Goal: Transaction & Acquisition: Download file/media

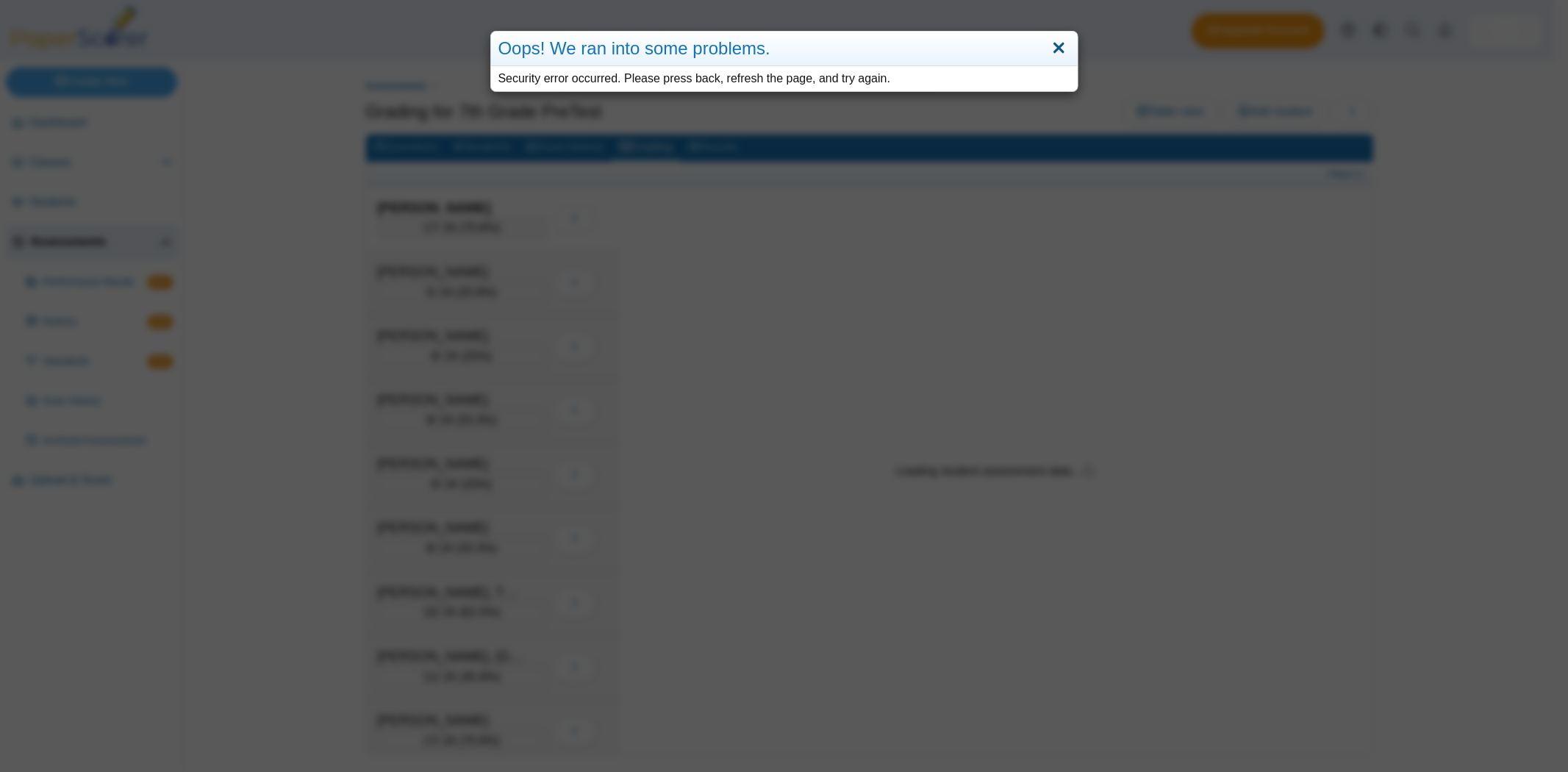
click at [1062, 45] on link "Close" at bounding box center [1058, 48] width 23 height 25
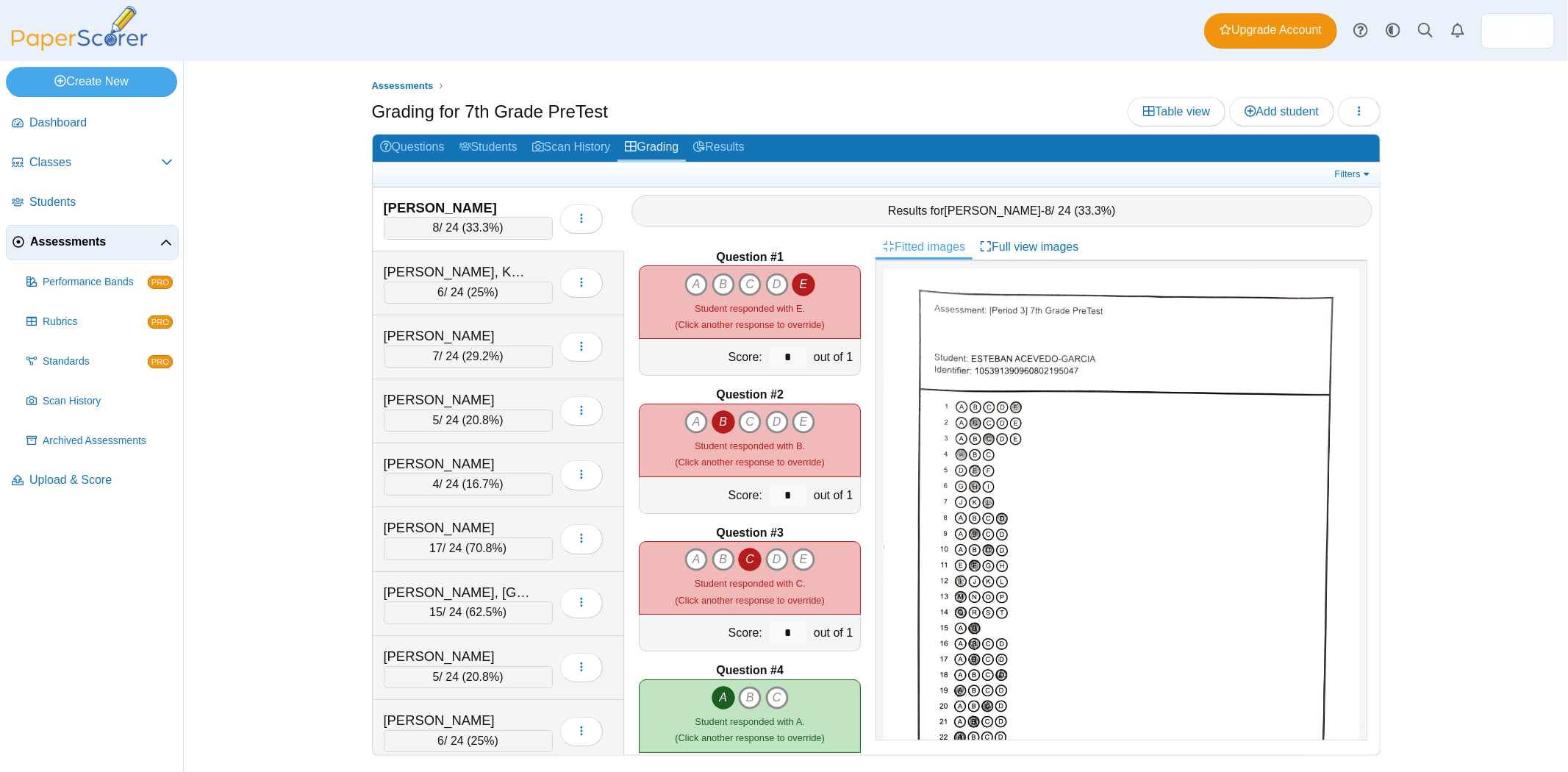
click at [963, 208] on span "ESTEBAN ACEVEDO-GARCIA" at bounding box center [992, 210] width 97 height 13
click at [63, 154] on span "Classes" at bounding box center [95, 162] width 132 height 16
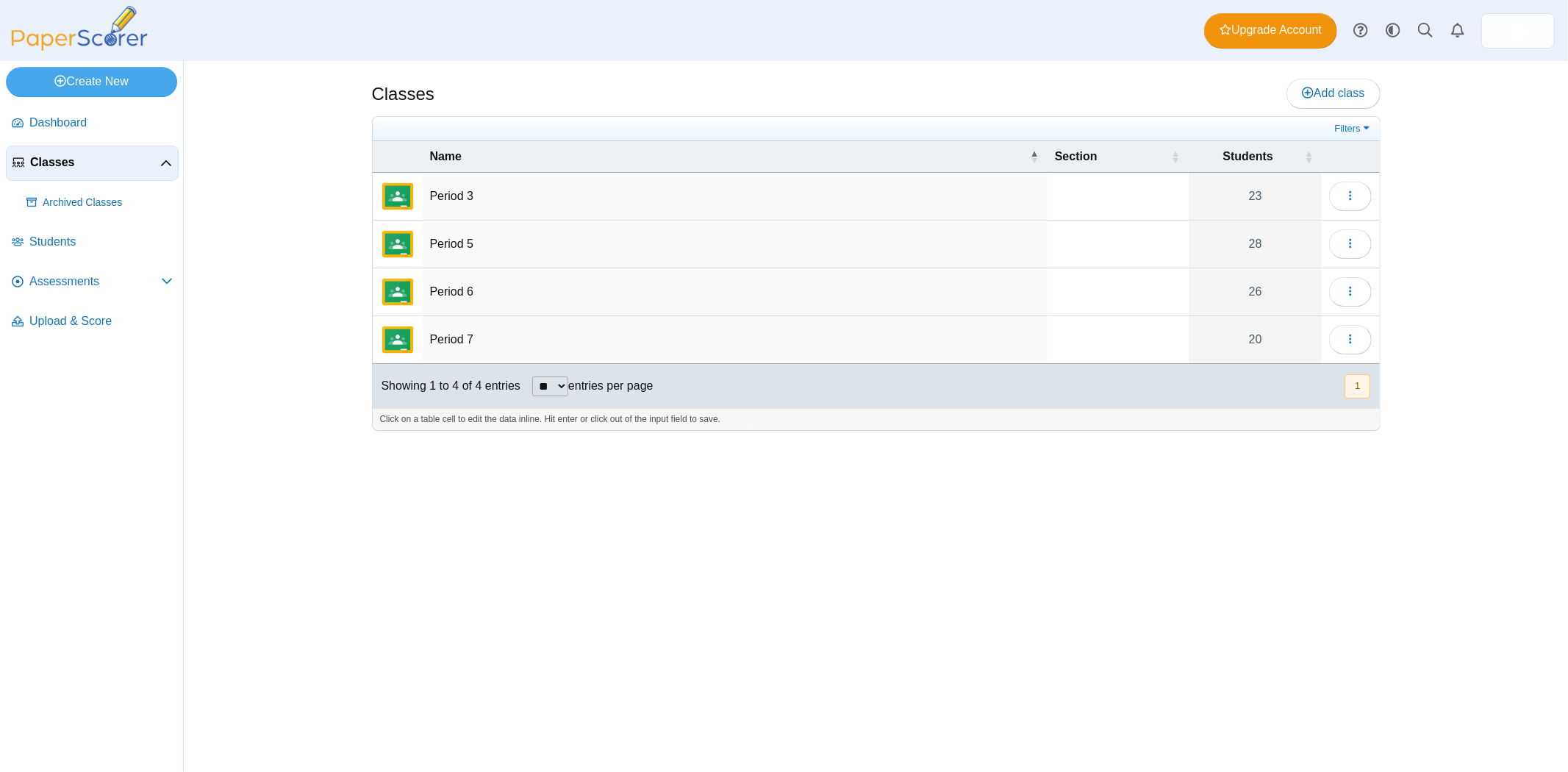
click at [398, 204] on img "External class connected through Google Classroom" at bounding box center [398, 197] width 35 height 35
click at [453, 197] on td "Period 3" at bounding box center [735, 197] width 625 height 48
click at [1240, 197] on link "23" at bounding box center [1254, 197] width 133 height 47
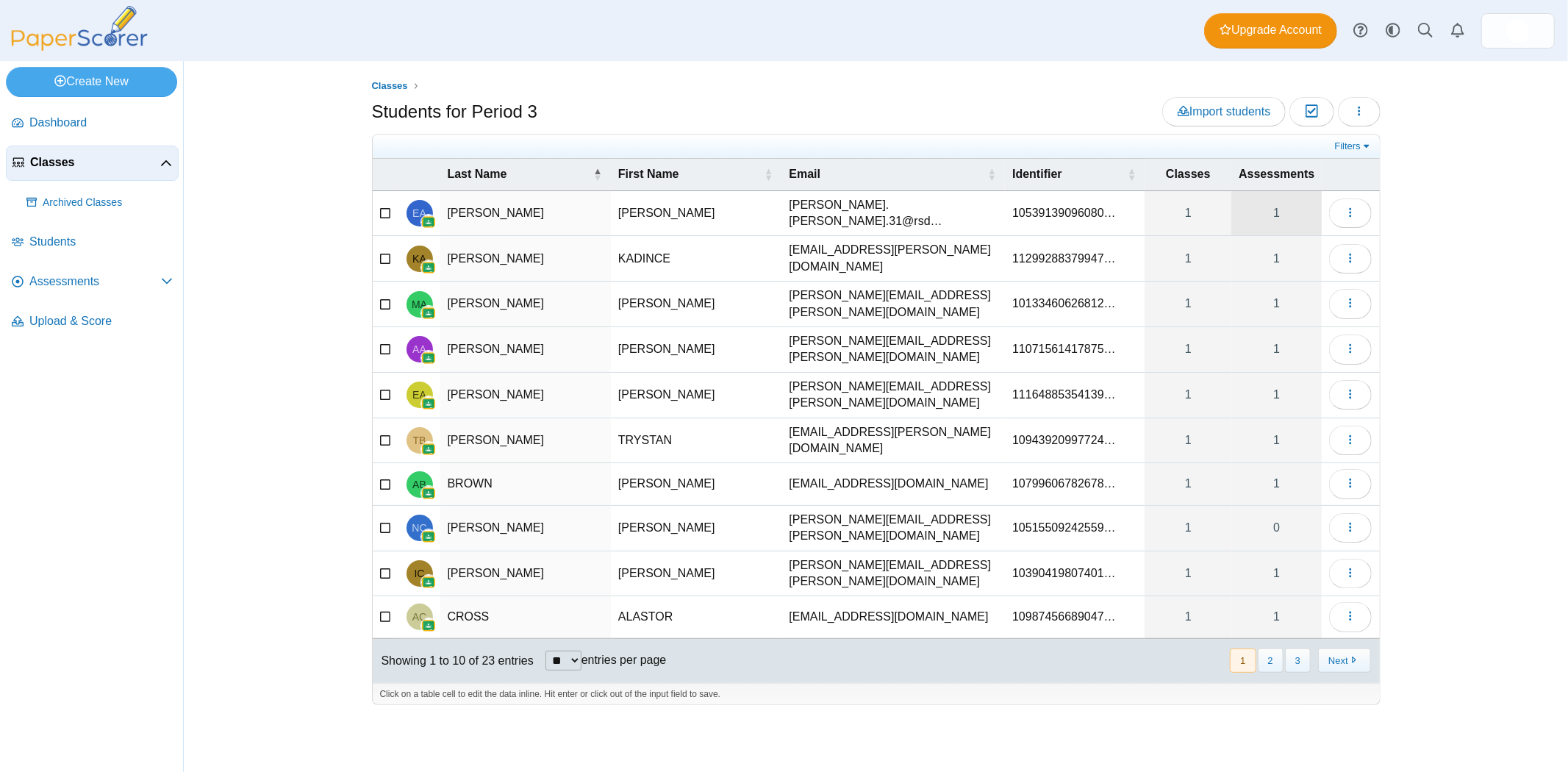
click at [1296, 208] on link "1" at bounding box center [1276, 213] width 90 height 45
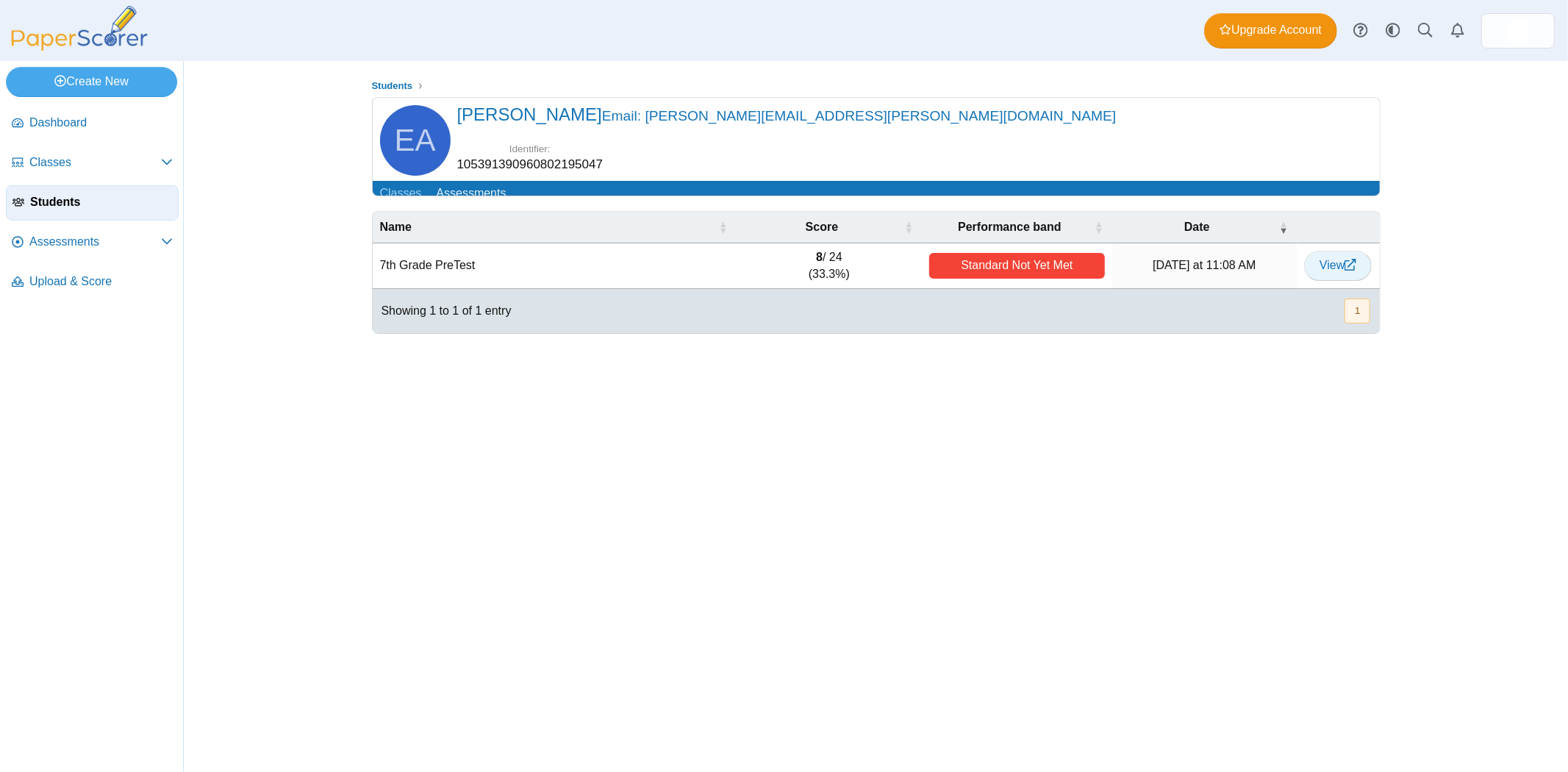
click at [1326, 270] on span "View" at bounding box center [1337, 265] width 36 height 13
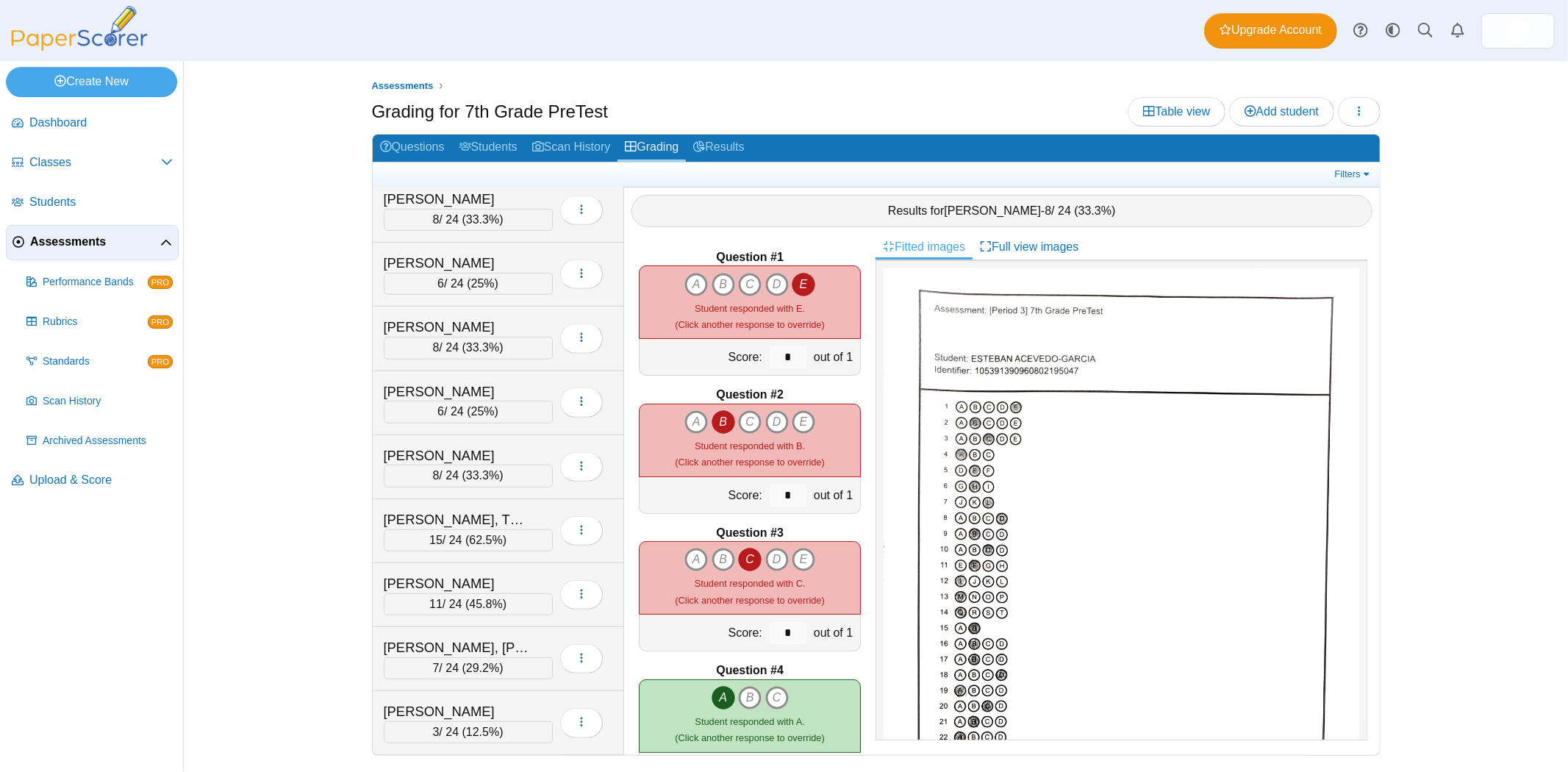
scroll to position [616, 0]
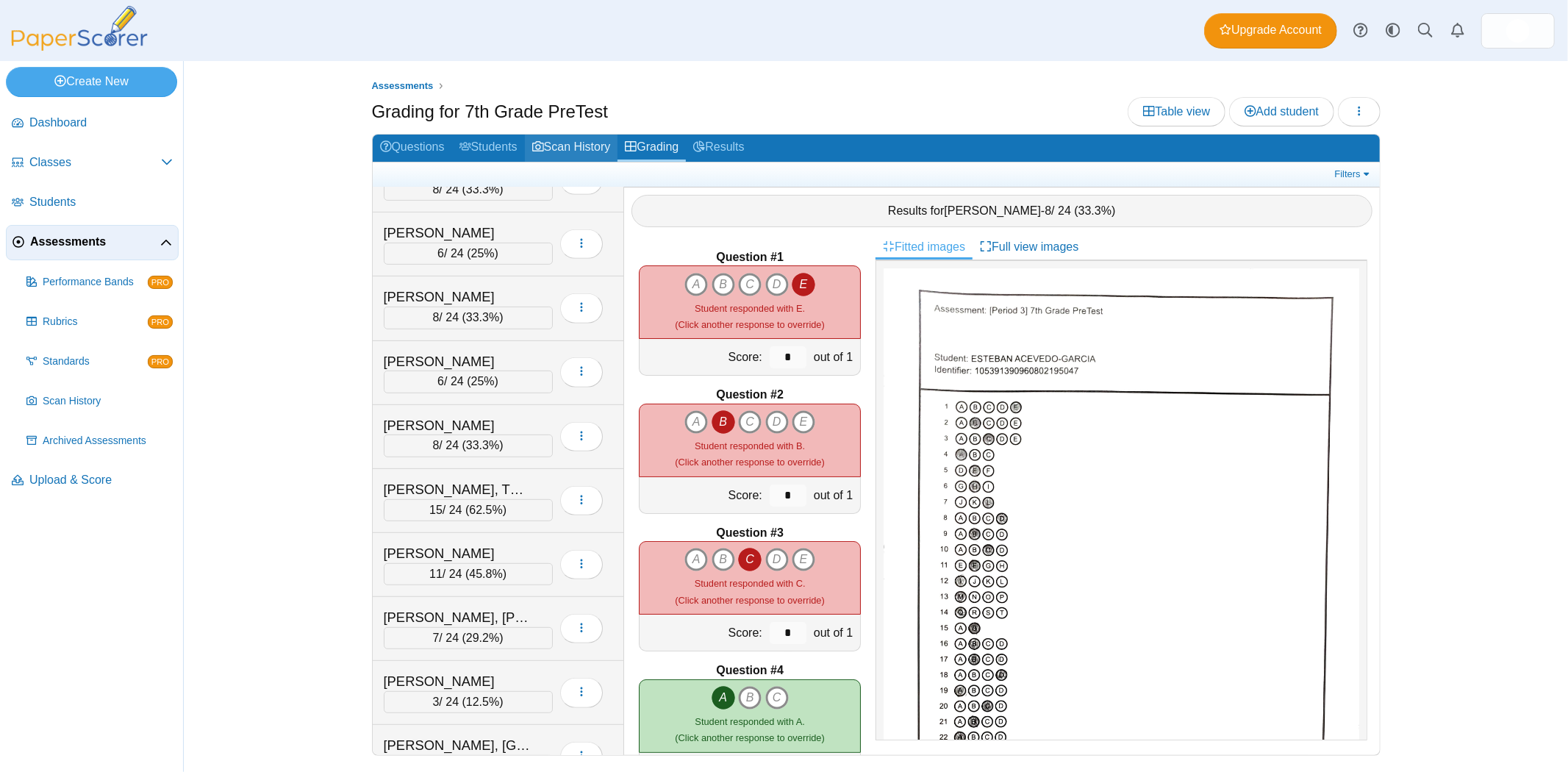
click at [577, 153] on link "Scan History" at bounding box center [571, 148] width 93 height 28
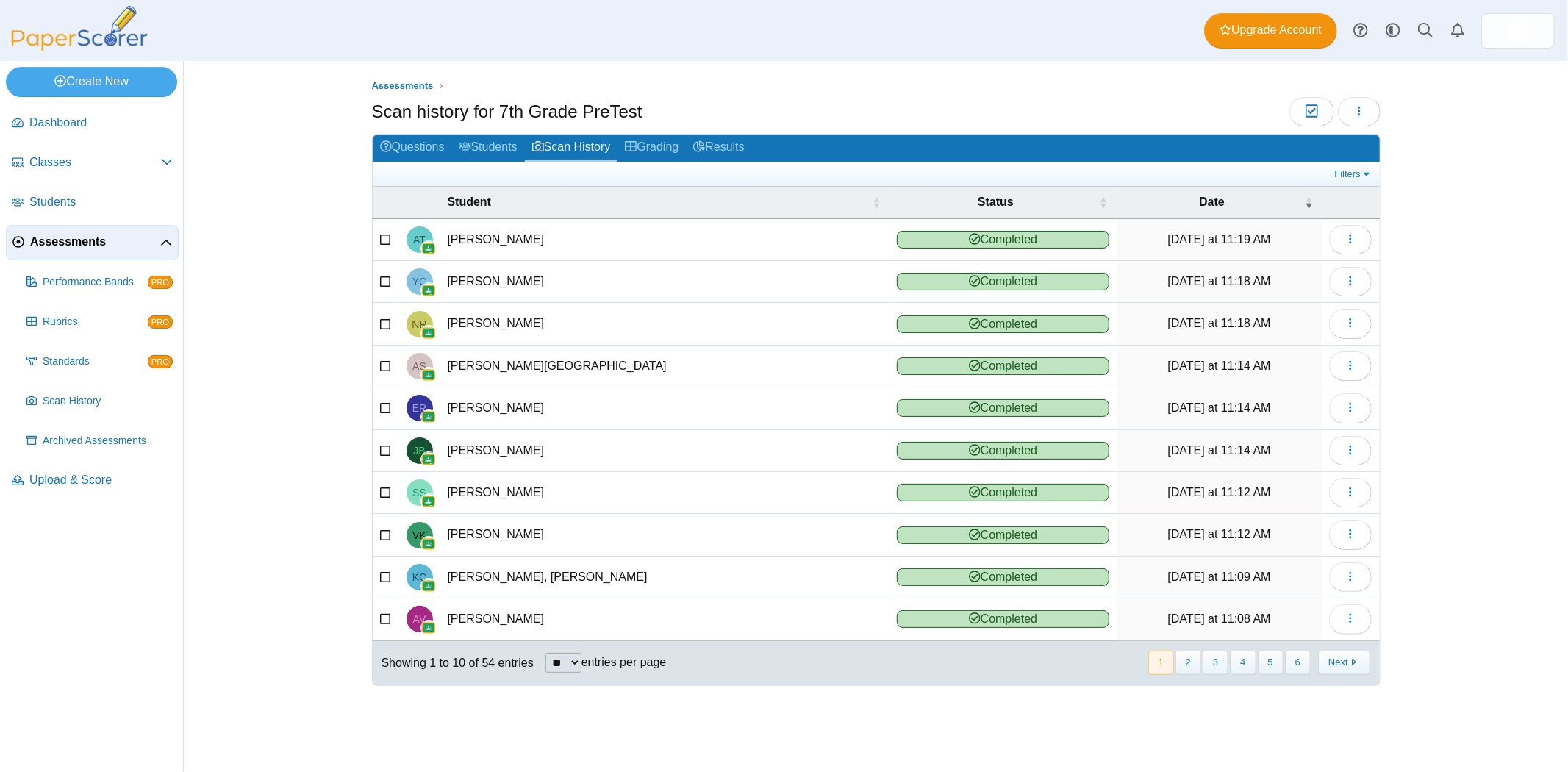
click at [558, 669] on select "** ** ** ***" at bounding box center [563, 663] width 36 height 20
select select "**"
click at [546, 653] on select "** ** ** ***" at bounding box center [563, 663] width 36 height 20
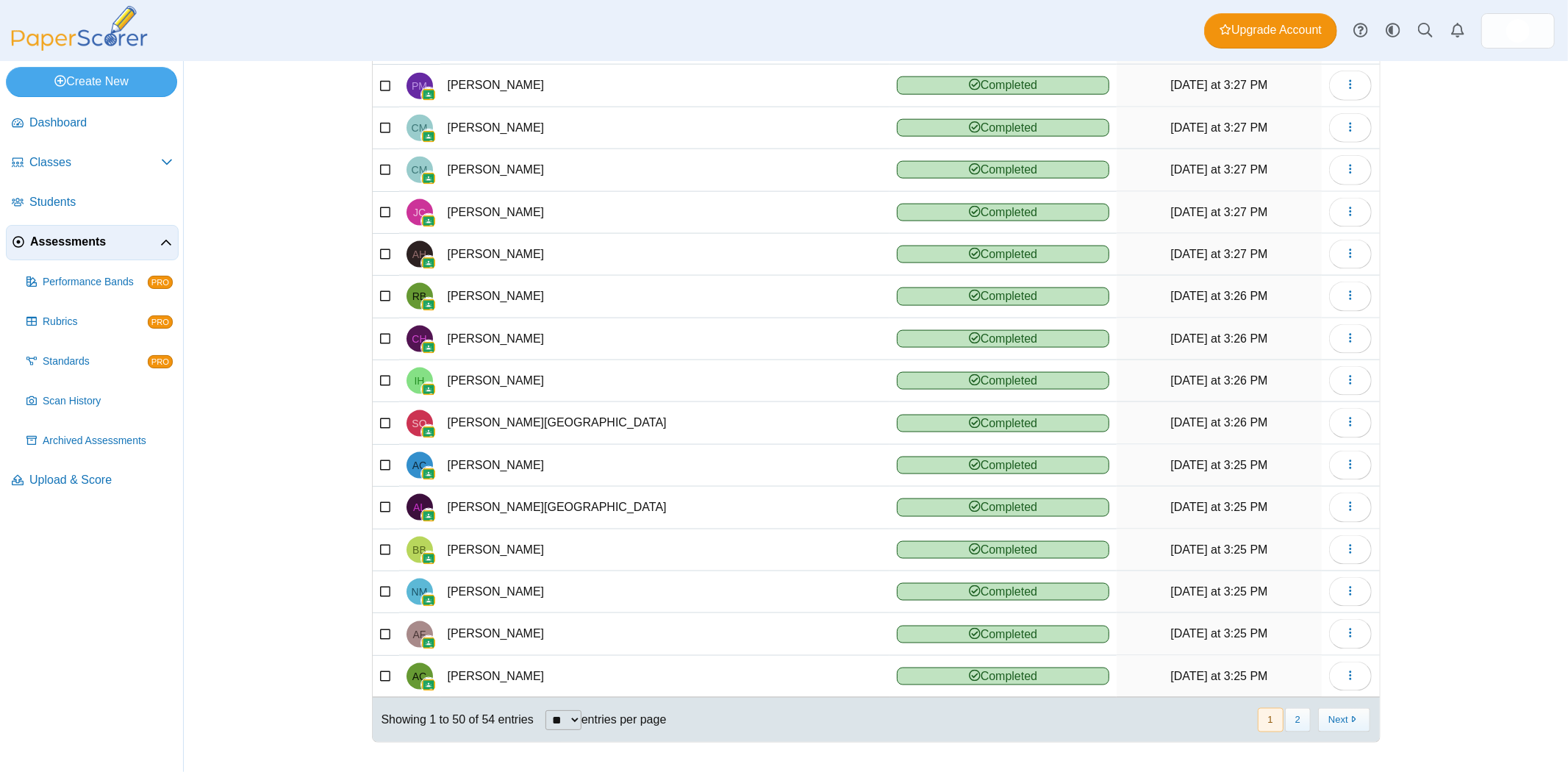
scroll to position [1639, 0]
click at [89, 482] on span "Upload & Score" at bounding box center [101, 480] width 144 height 16
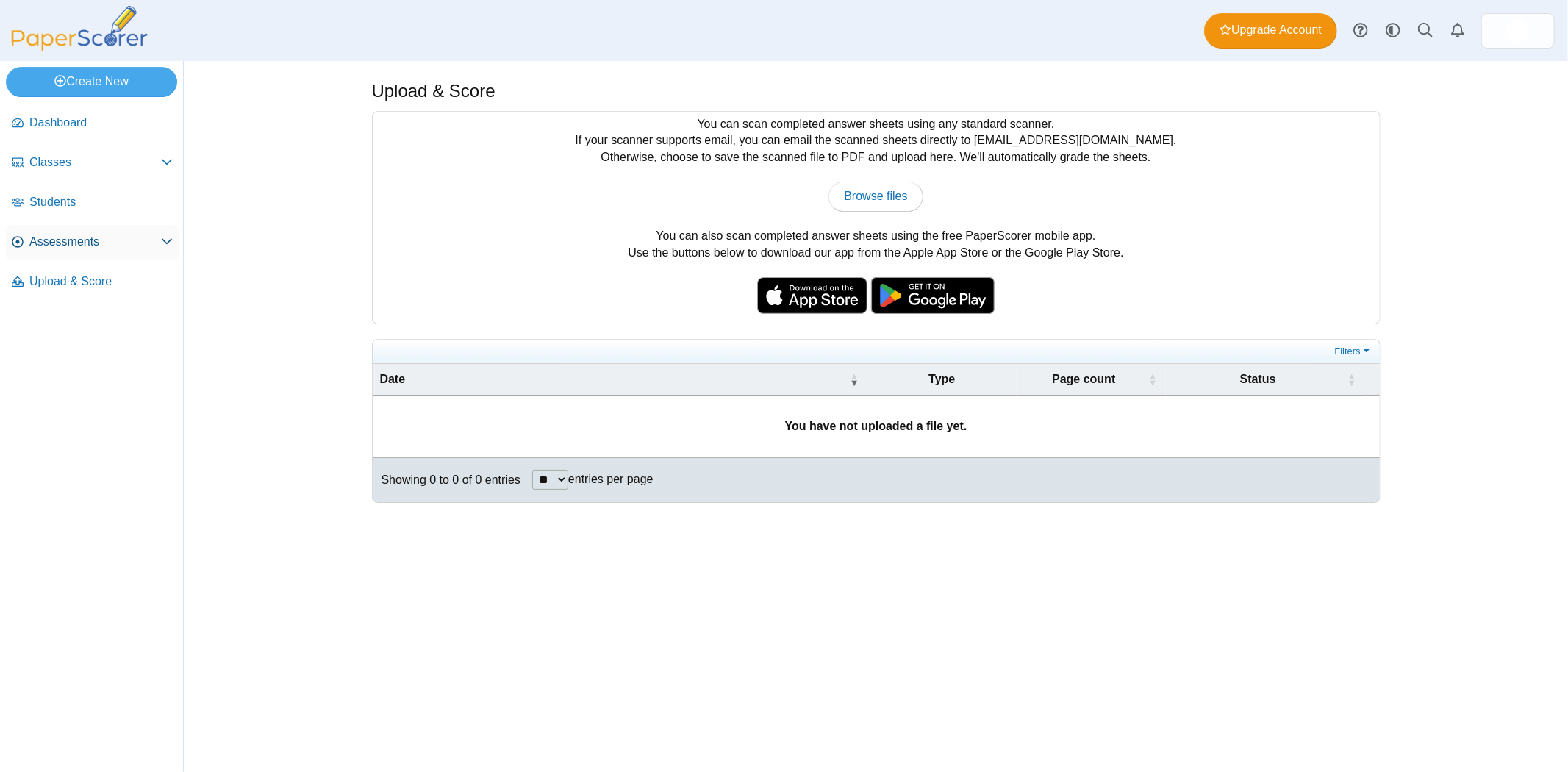
click at [61, 243] on span "Assessments" at bounding box center [95, 242] width 132 height 16
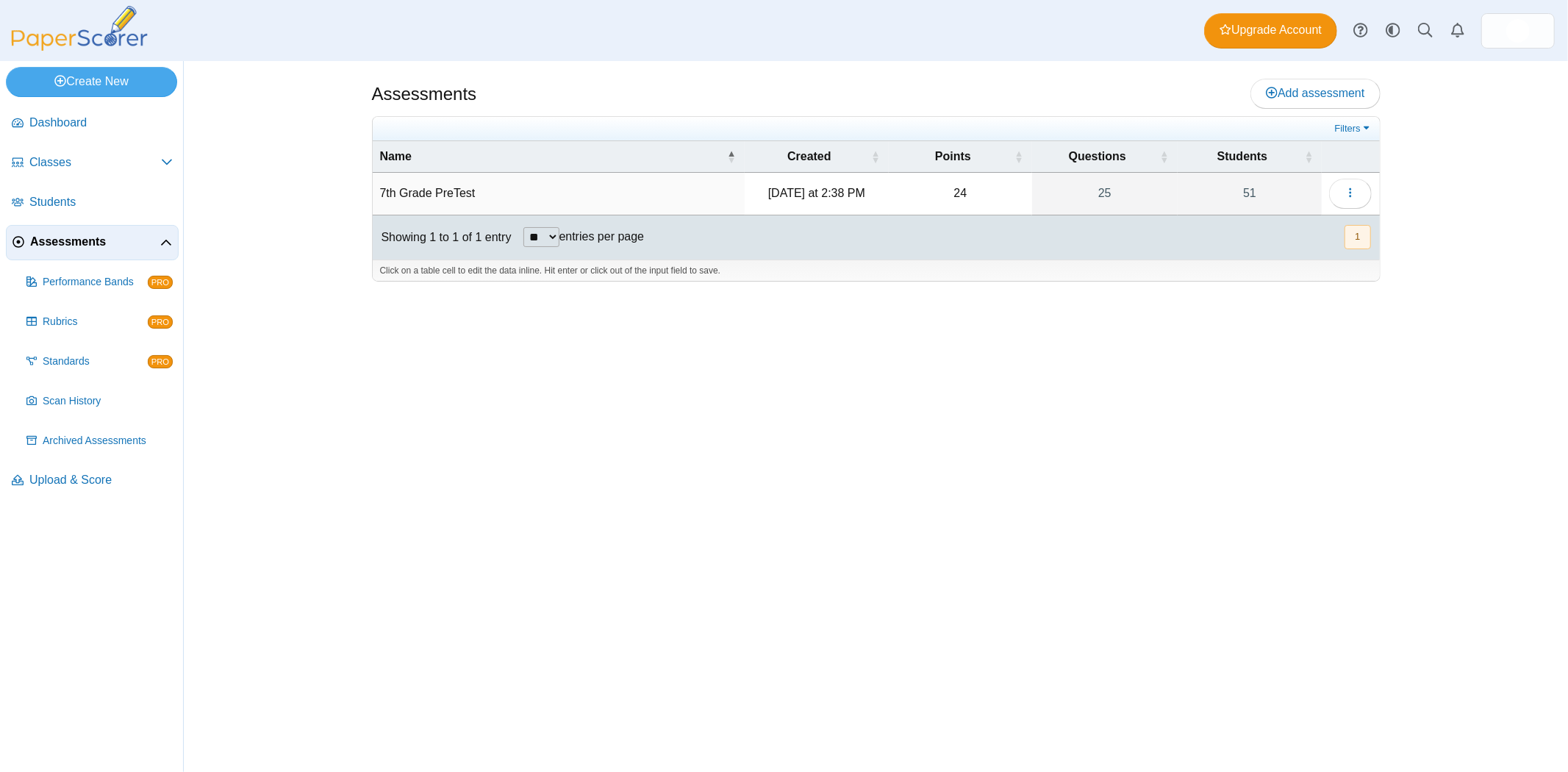
click at [404, 188] on td "7th Grade PreTest" at bounding box center [558, 194] width 372 height 42
click at [1342, 196] on button "button" at bounding box center [1350, 194] width 42 height 30
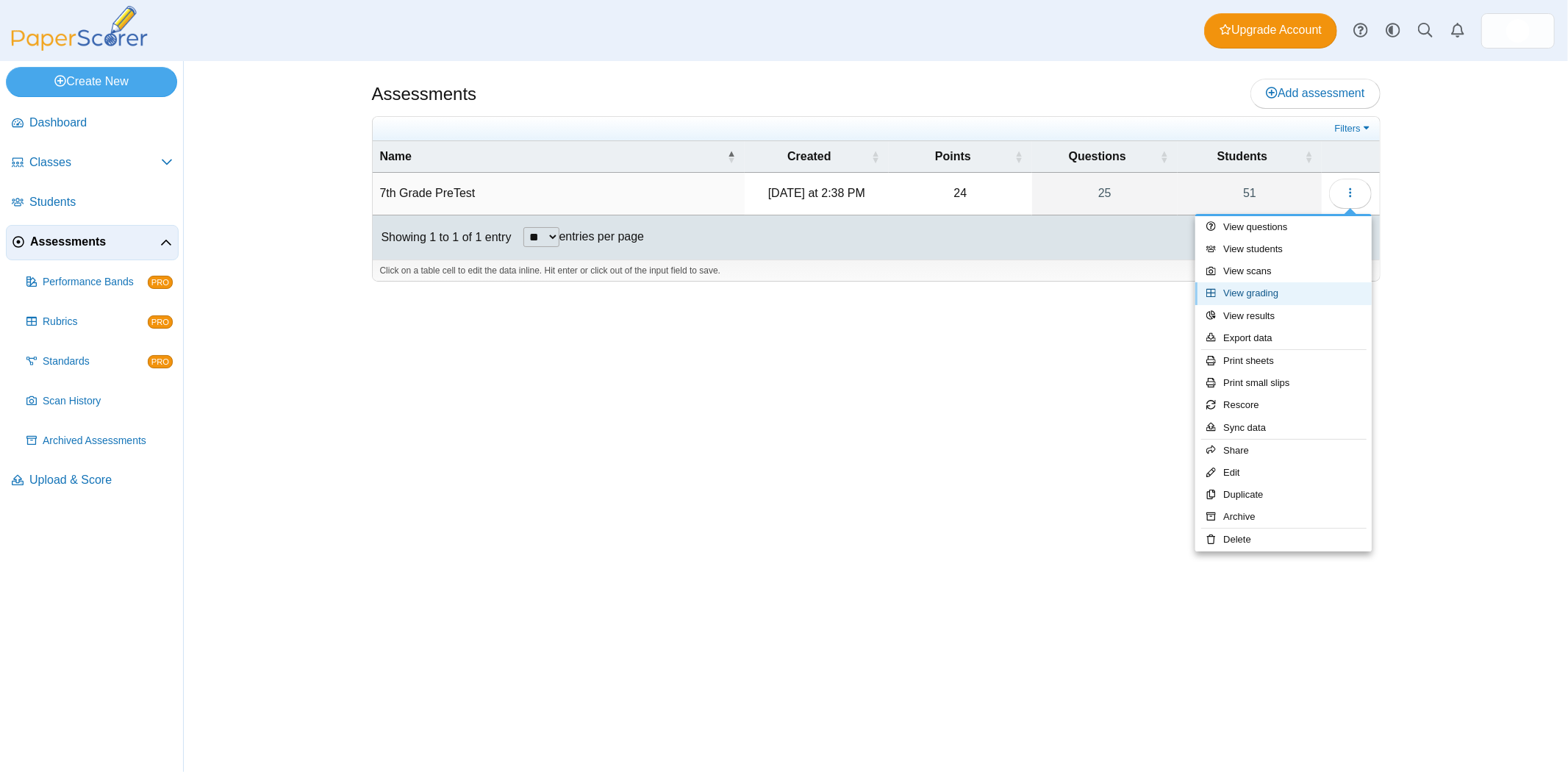
click at [1271, 295] on link "View grading" at bounding box center [1283, 293] width 176 height 22
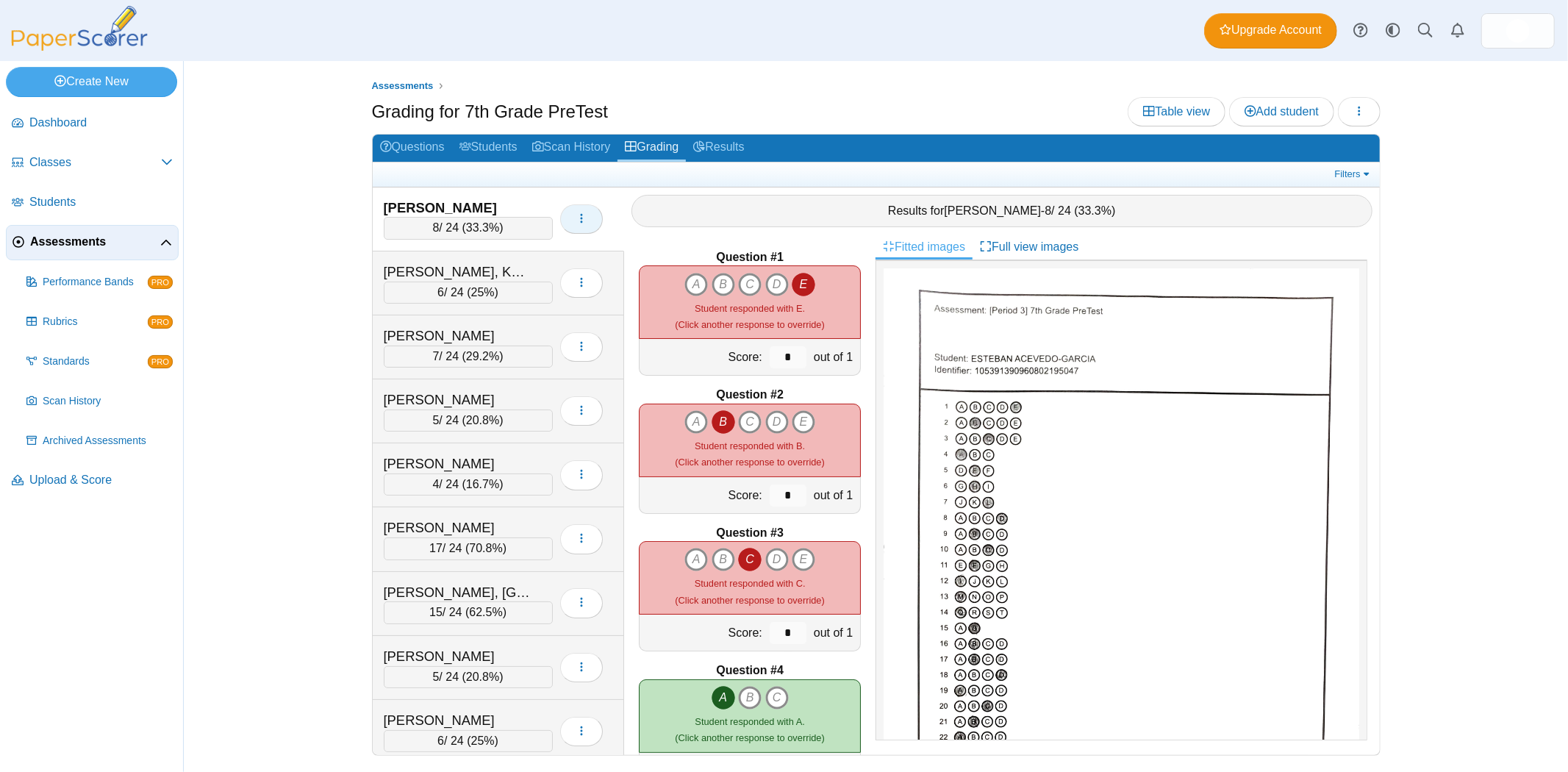
click at [592, 217] on button "button" at bounding box center [581, 219] width 42 height 30
click at [1437, 306] on div "Assessments Grading for 7th Grade PreTest Table view Add student Loading… 8 6" at bounding box center [876, 416] width 1384 height 711
click at [275, 366] on div "Assessments Grading for 7th Grade PreTest Table view Add student Loading… 8 6" at bounding box center [876, 416] width 1384 height 711
click at [1348, 170] on link "Filters" at bounding box center [1354, 174] width 45 height 15
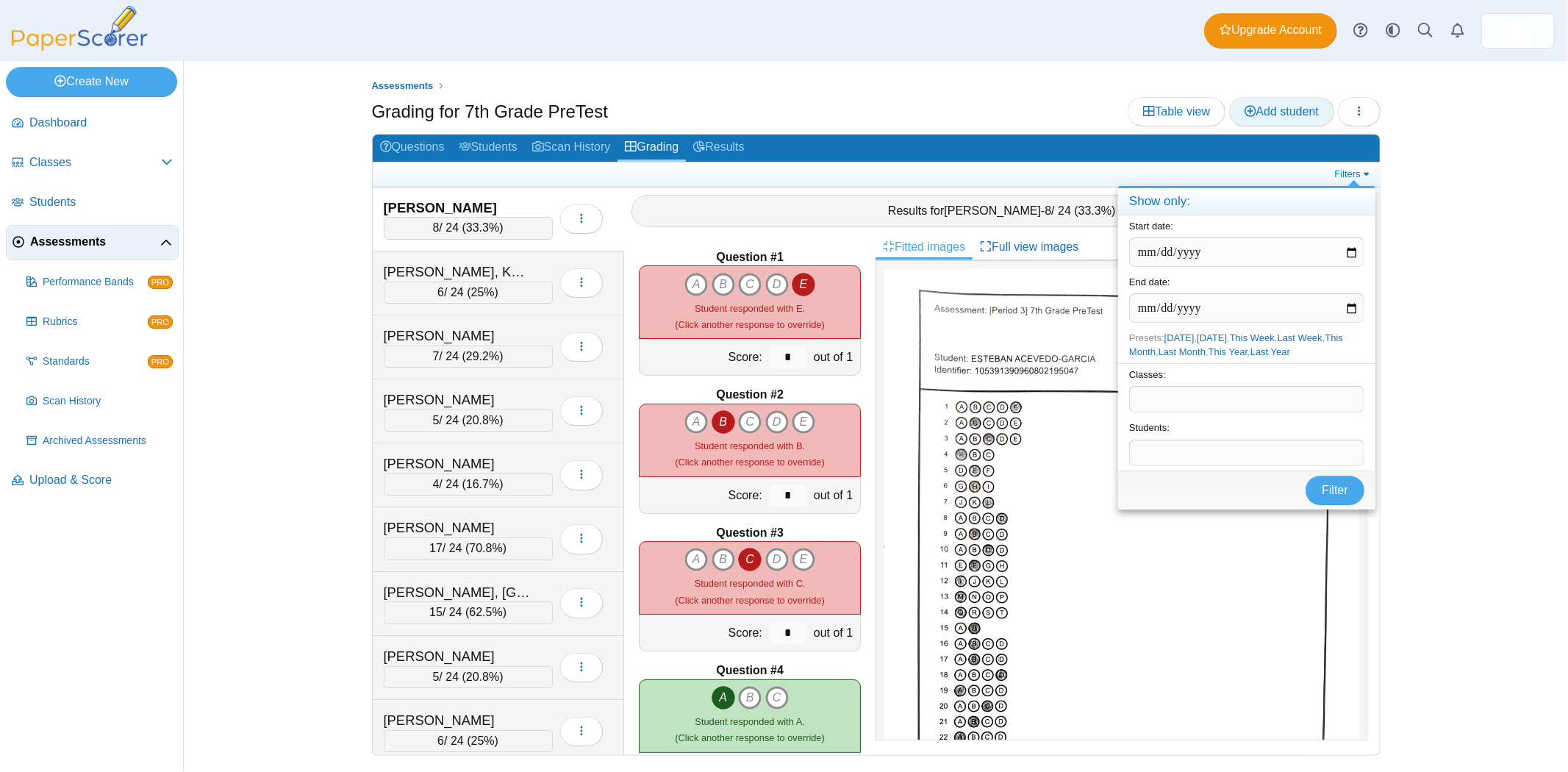
click at [1271, 118] on span "Add student" at bounding box center [1282, 111] width 75 height 13
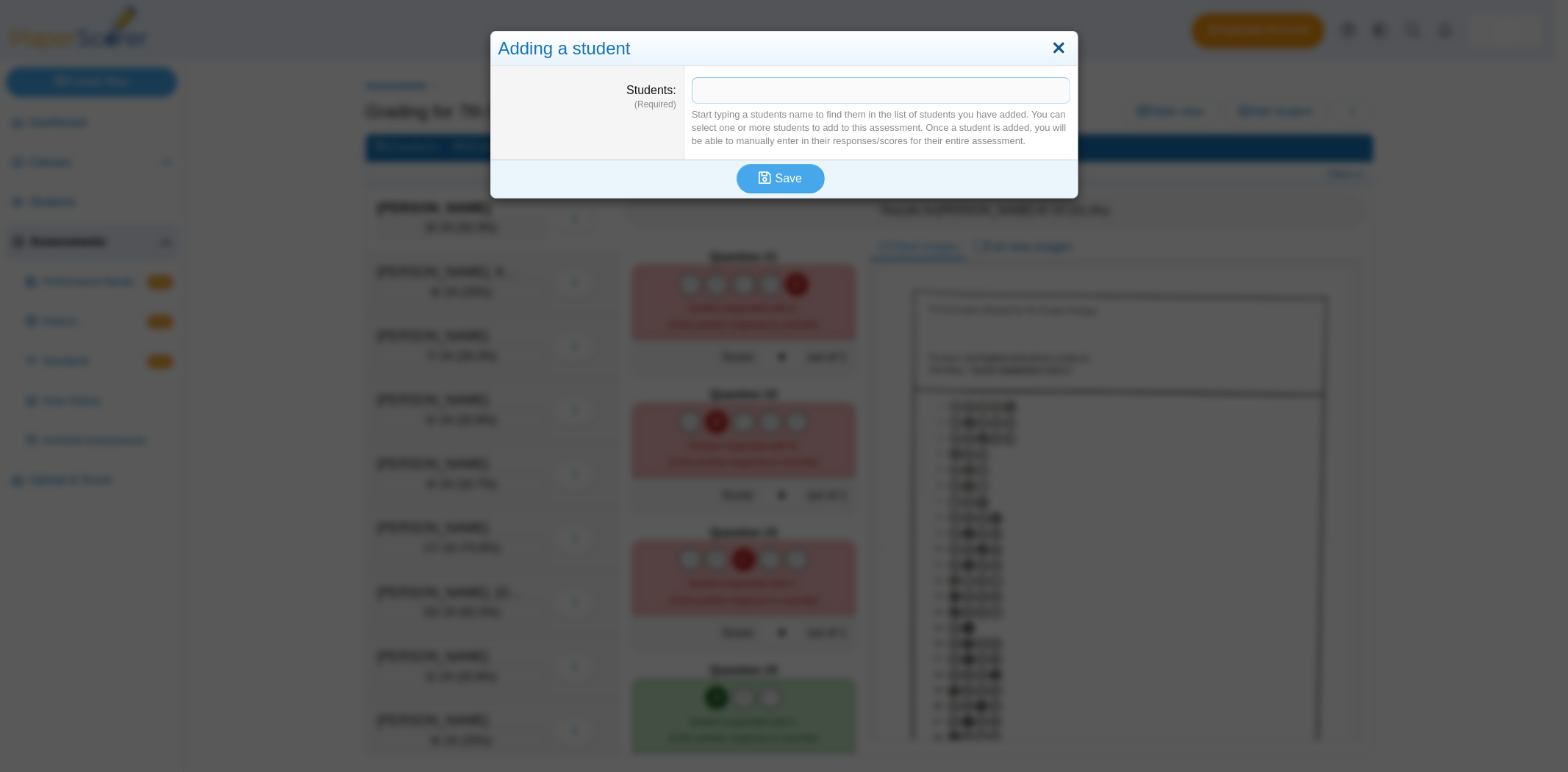
click at [1048, 52] on link "Close" at bounding box center [1058, 48] width 23 height 25
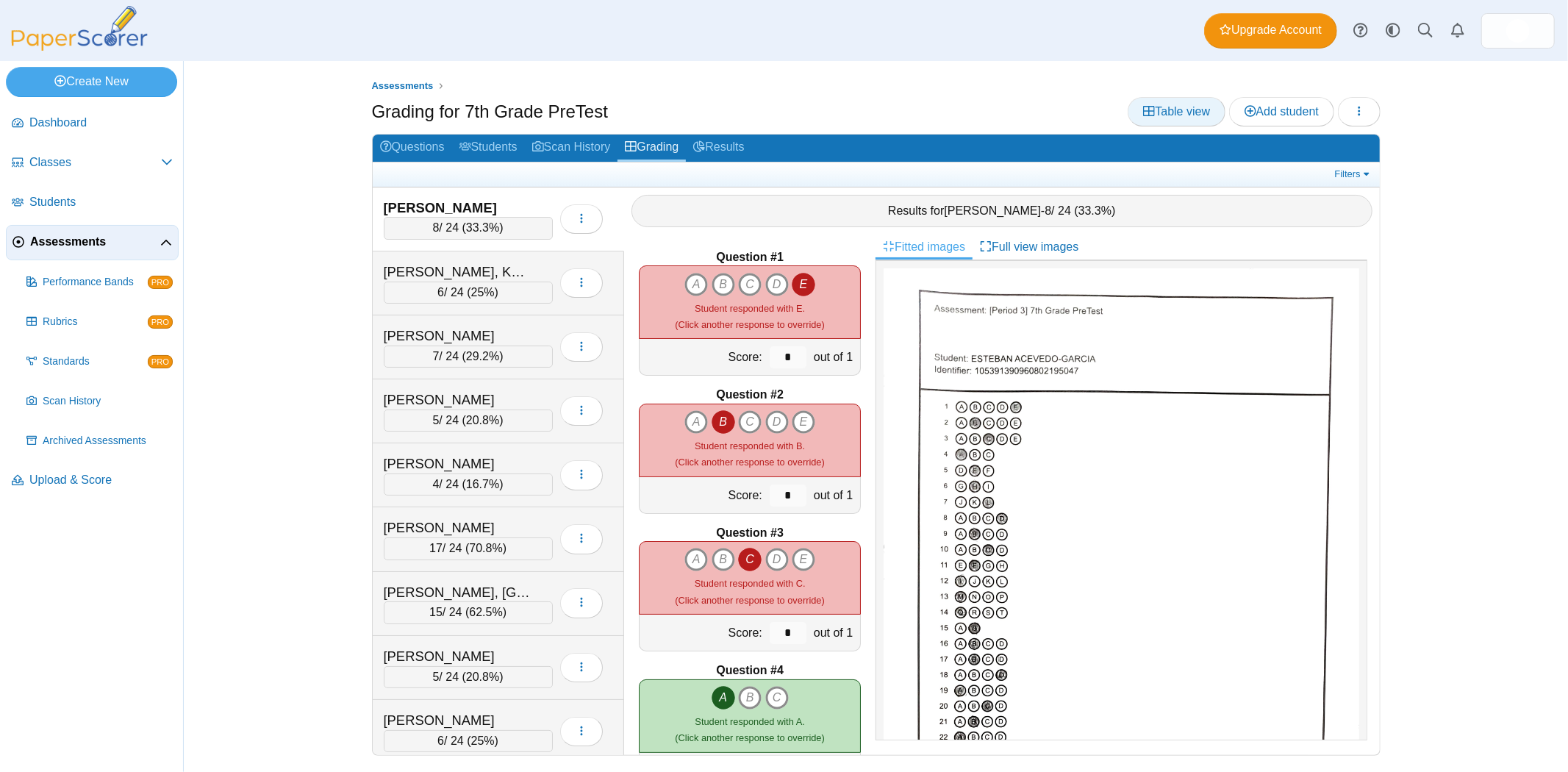
click at [1157, 105] on span "Table view" at bounding box center [1177, 111] width 67 height 13
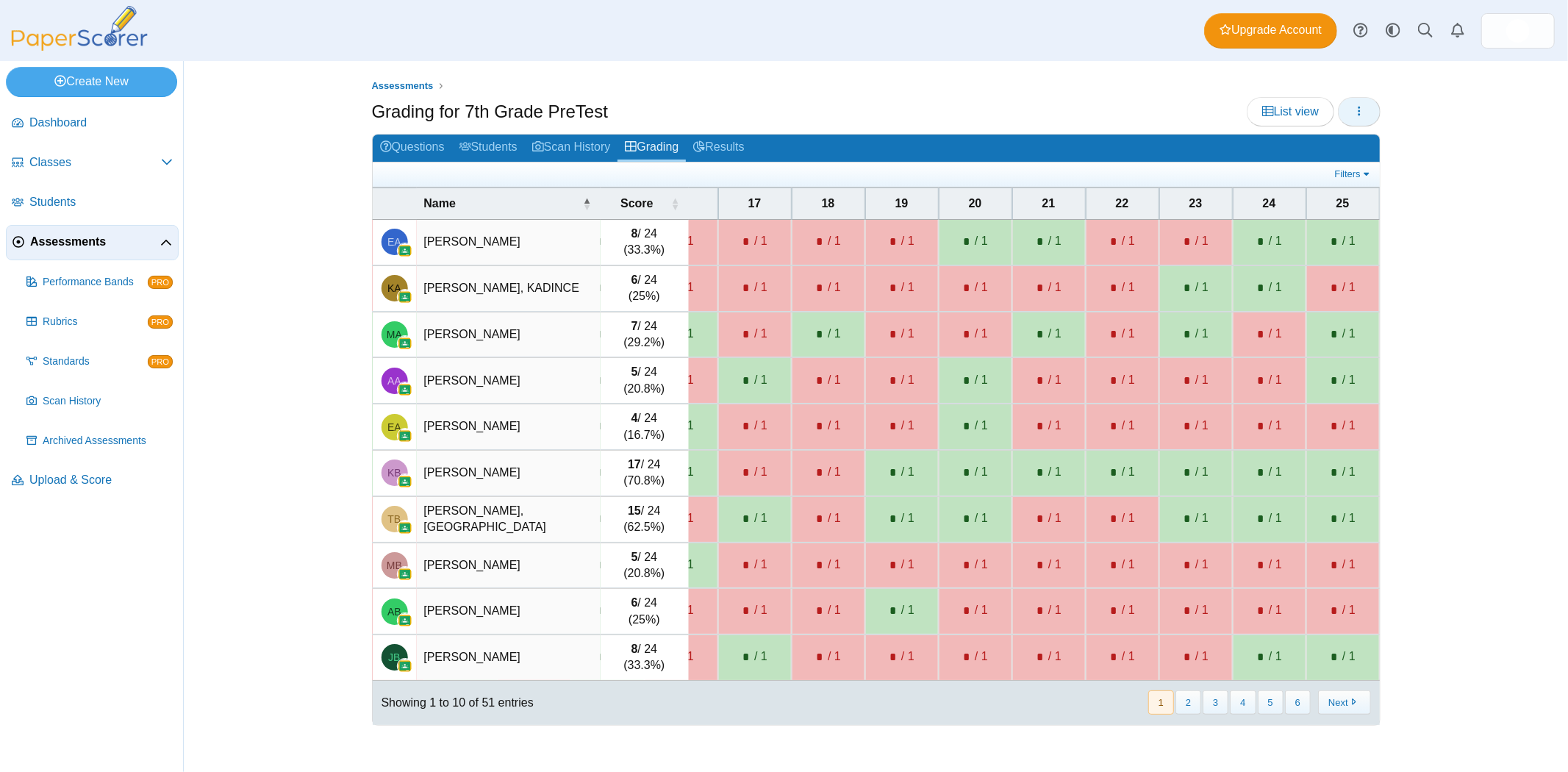
click at [1359, 100] on button "button" at bounding box center [1359, 112] width 42 height 30
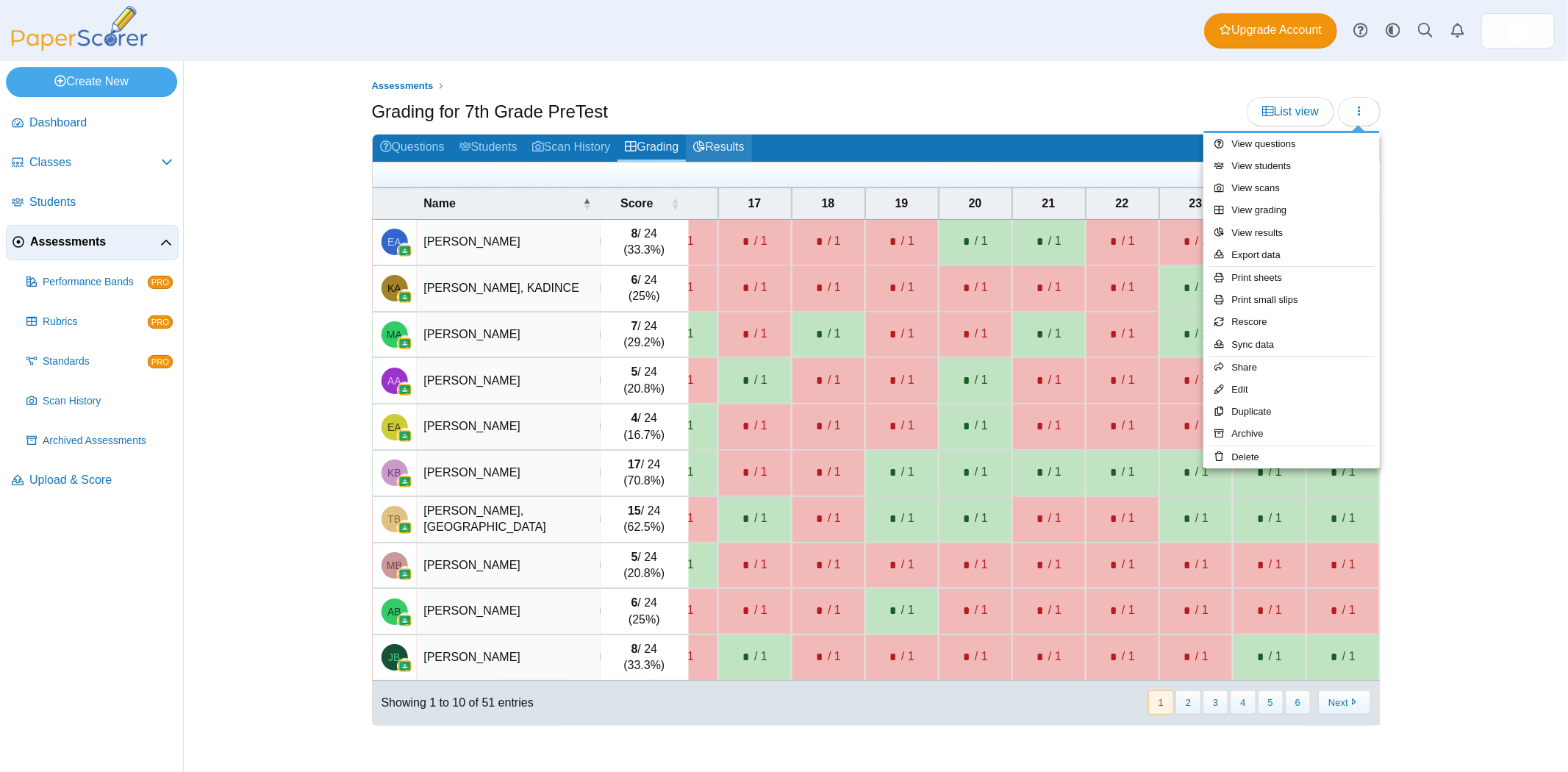
click at [732, 144] on link "Results" at bounding box center [719, 148] width 66 height 28
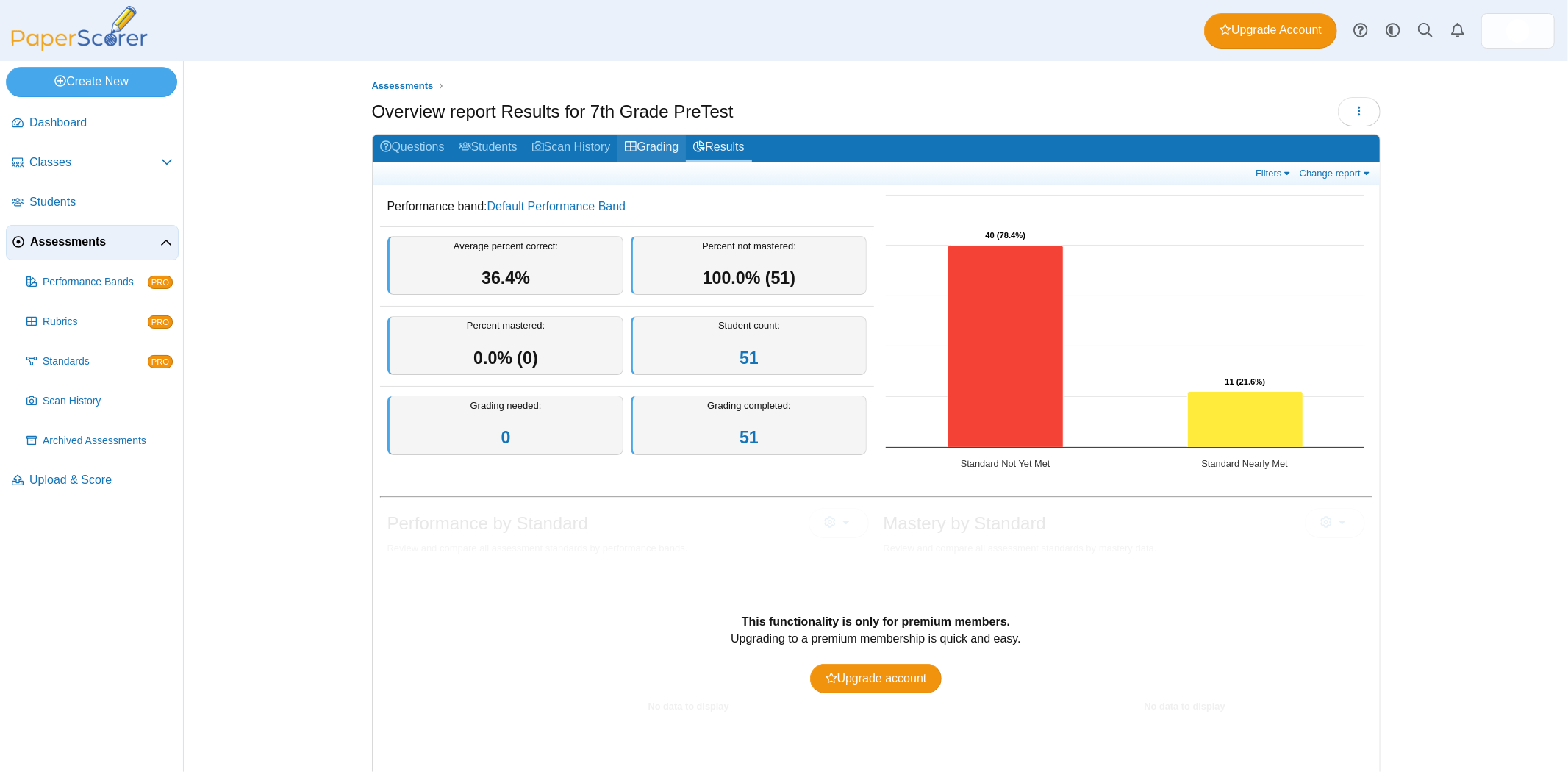
click at [636, 142] on link "Grading" at bounding box center [652, 148] width 69 height 28
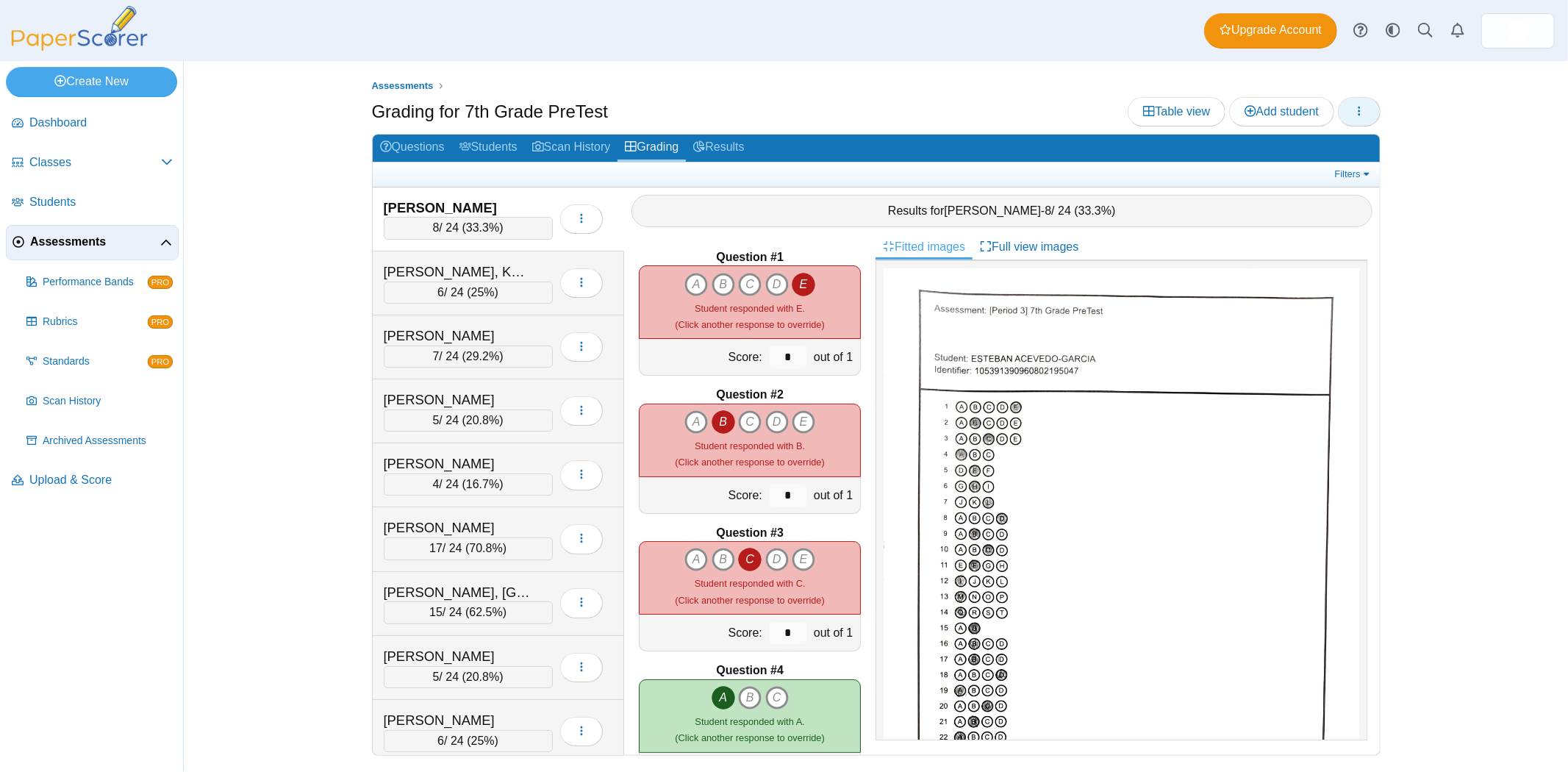
click at [1367, 103] on button "button" at bounding box center [1359, 112] width 42 height 30
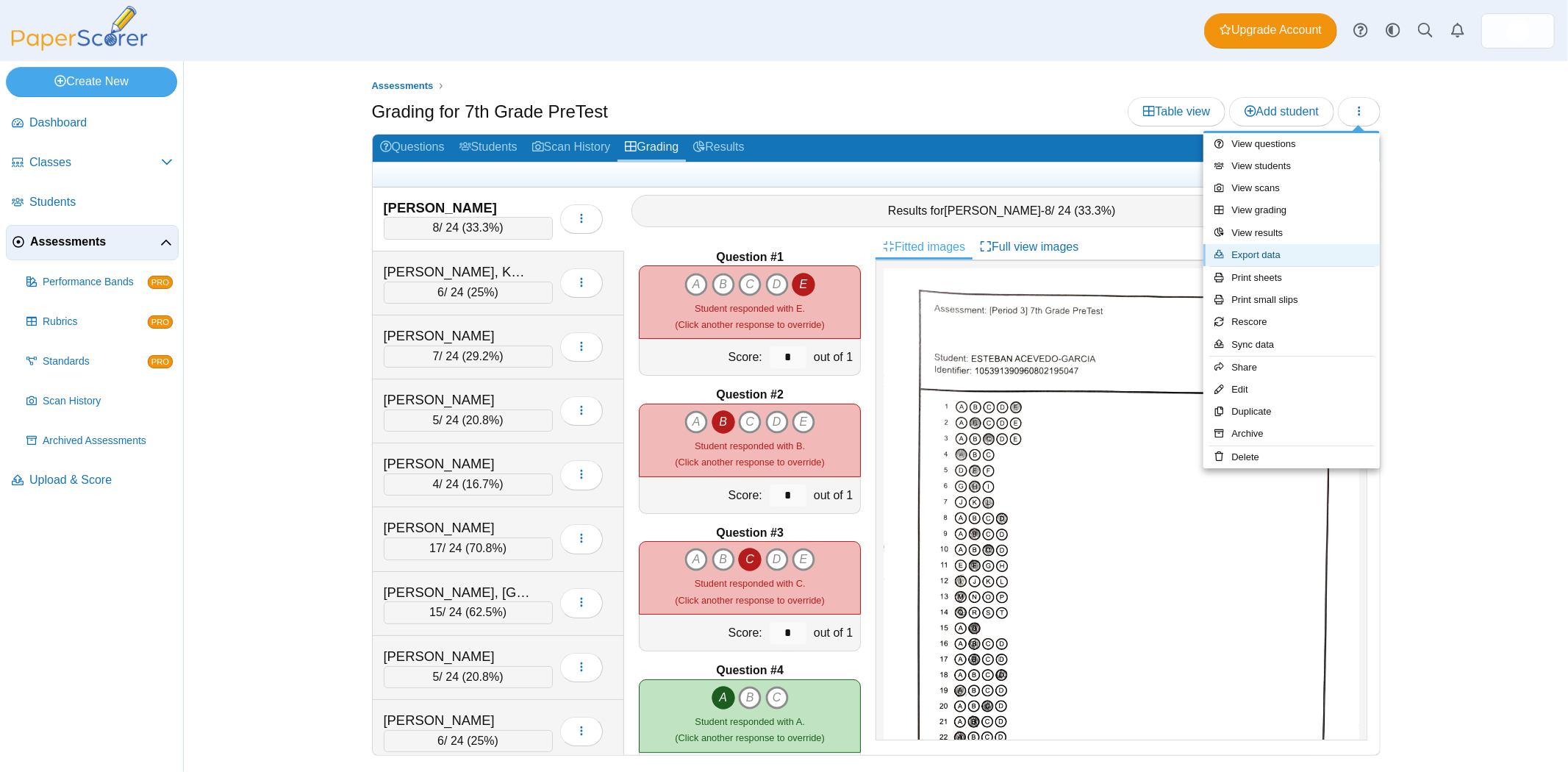
click at [1285, 260] on link "Export data" at bounding box center [1291, 255] width 176 height 22
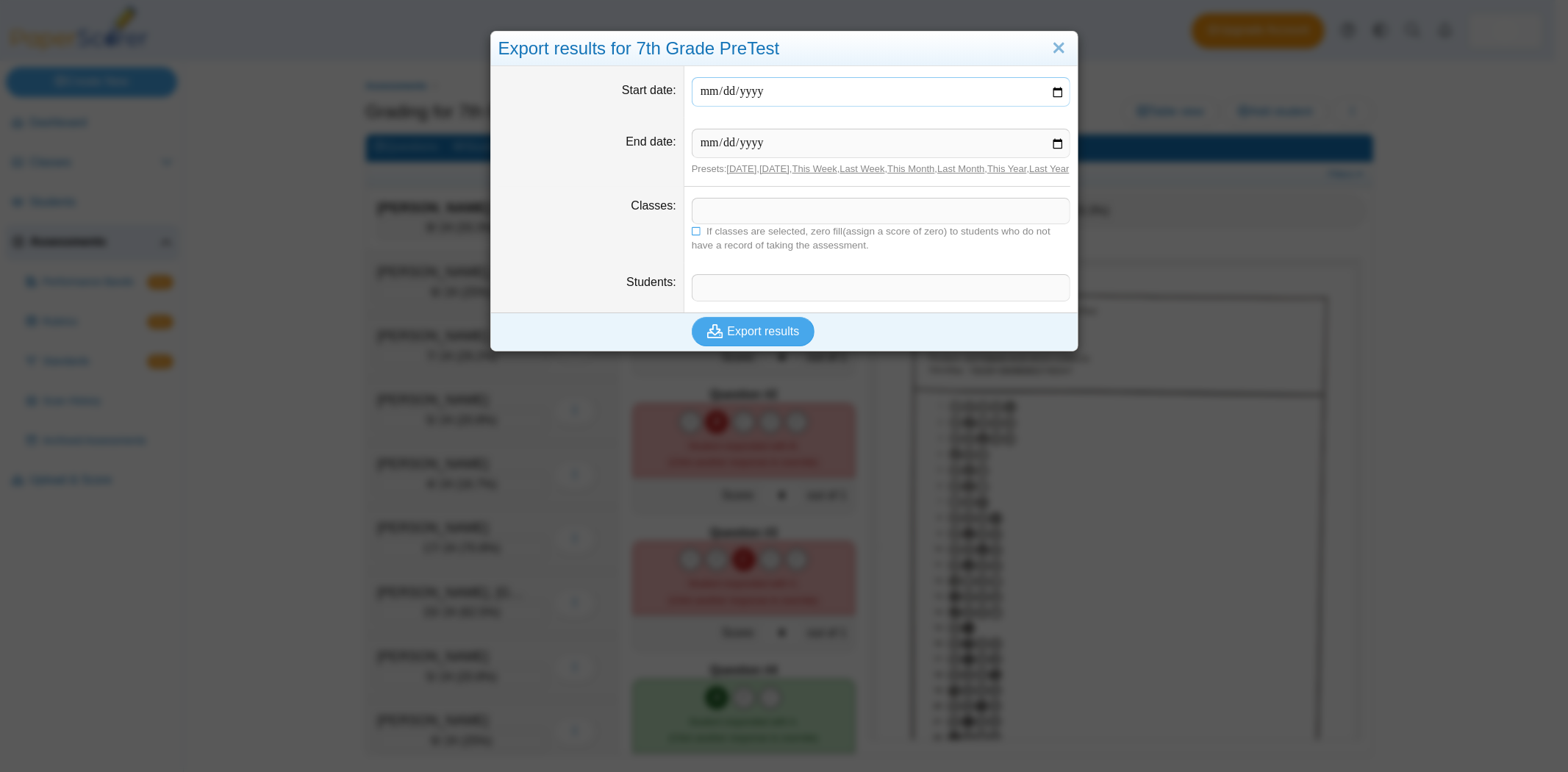
click at [1052, 90] on input "Start date" at bounding box center [881, 92] width 378 height 30
type input "**********"
click at [904, 134] on input "End date" at bounding box center [881, 144] width 378 height 30
click at [1040, 139] on input "End date" at bounding box center [881, 144] width 378 height 30
click at [1044, 140] on input "End date" at bounding box center [881, 144] width 378 height 30
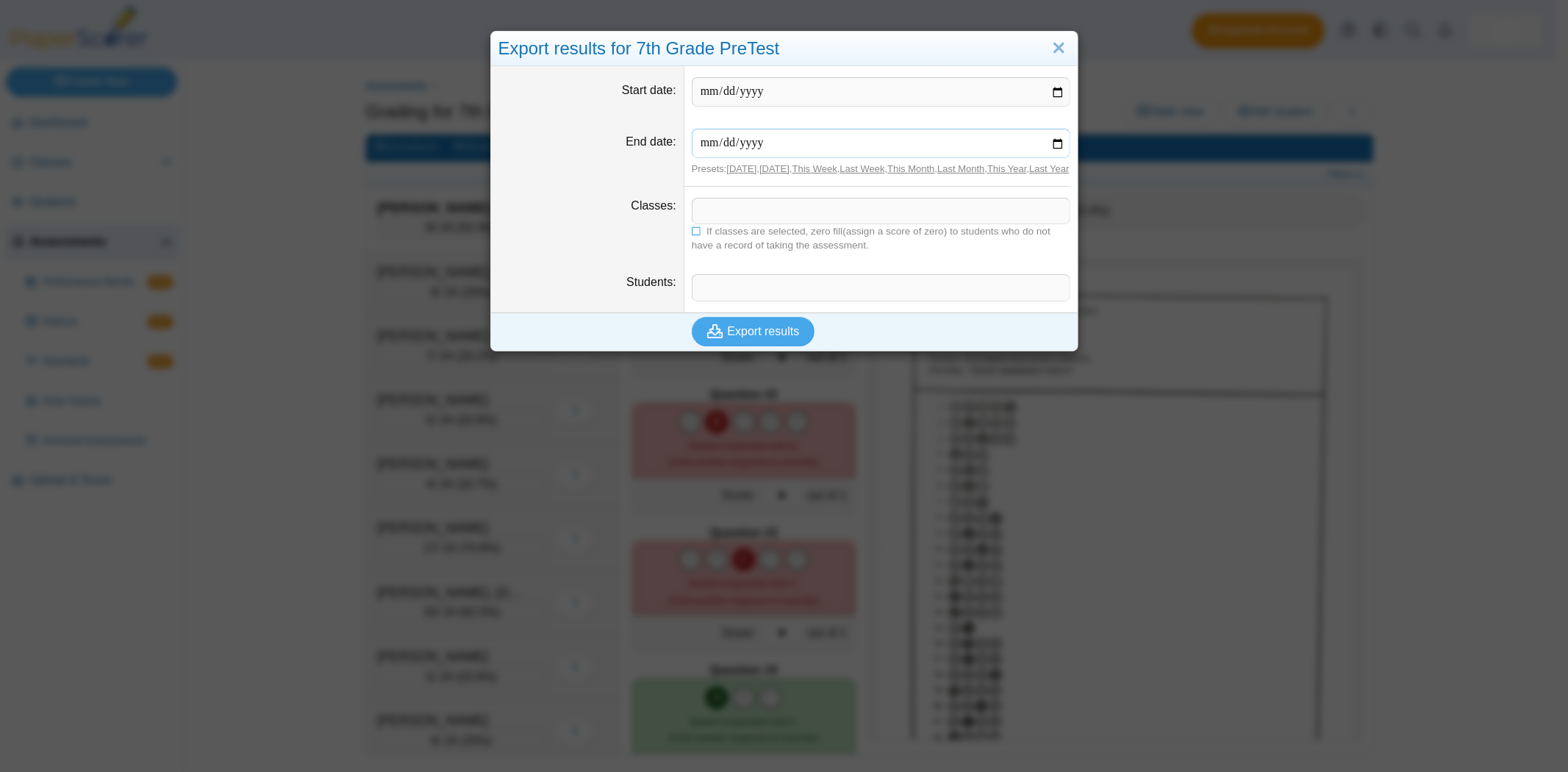
type input "**********"
click at [714, 223] on span at bounding box center [881, 210] width 377 height 25
click at [692, 235] on icon at bounding box center [697, 230] width 10 height 9
click at [709, 223] on span at bounding box center [881, 210] width 377 height 25
click at [736, 337] on span "Export results" at bounding box center [763, 330] width 72 height 13
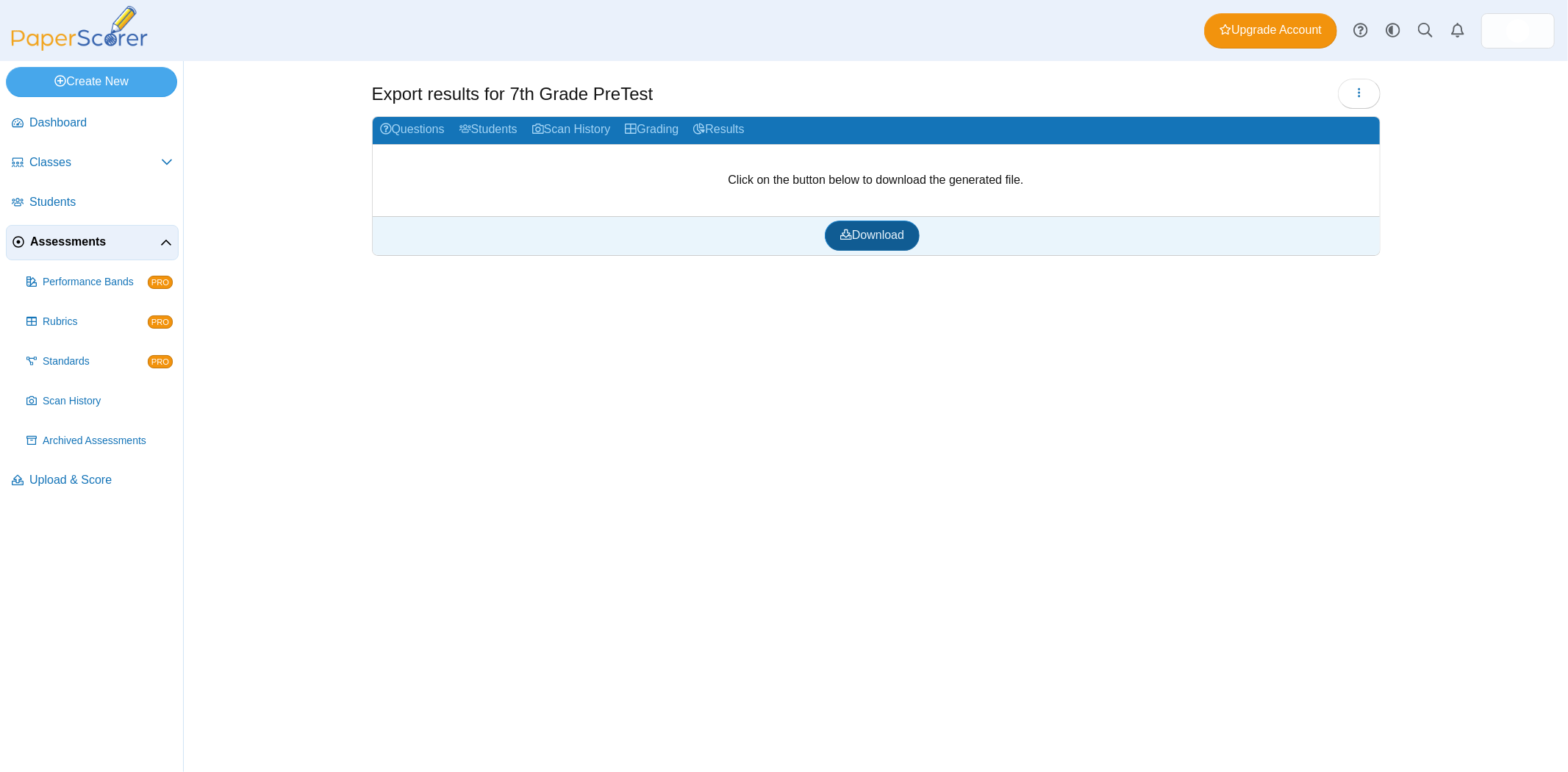
click at [869, 235] on span "Download" at bounding box center [872, 235] width 64 height 13
click at [978, 393] on div "Export results for 7th Grade PreTest Loading…" at bounding box center [876, 416] width 1103 height 711
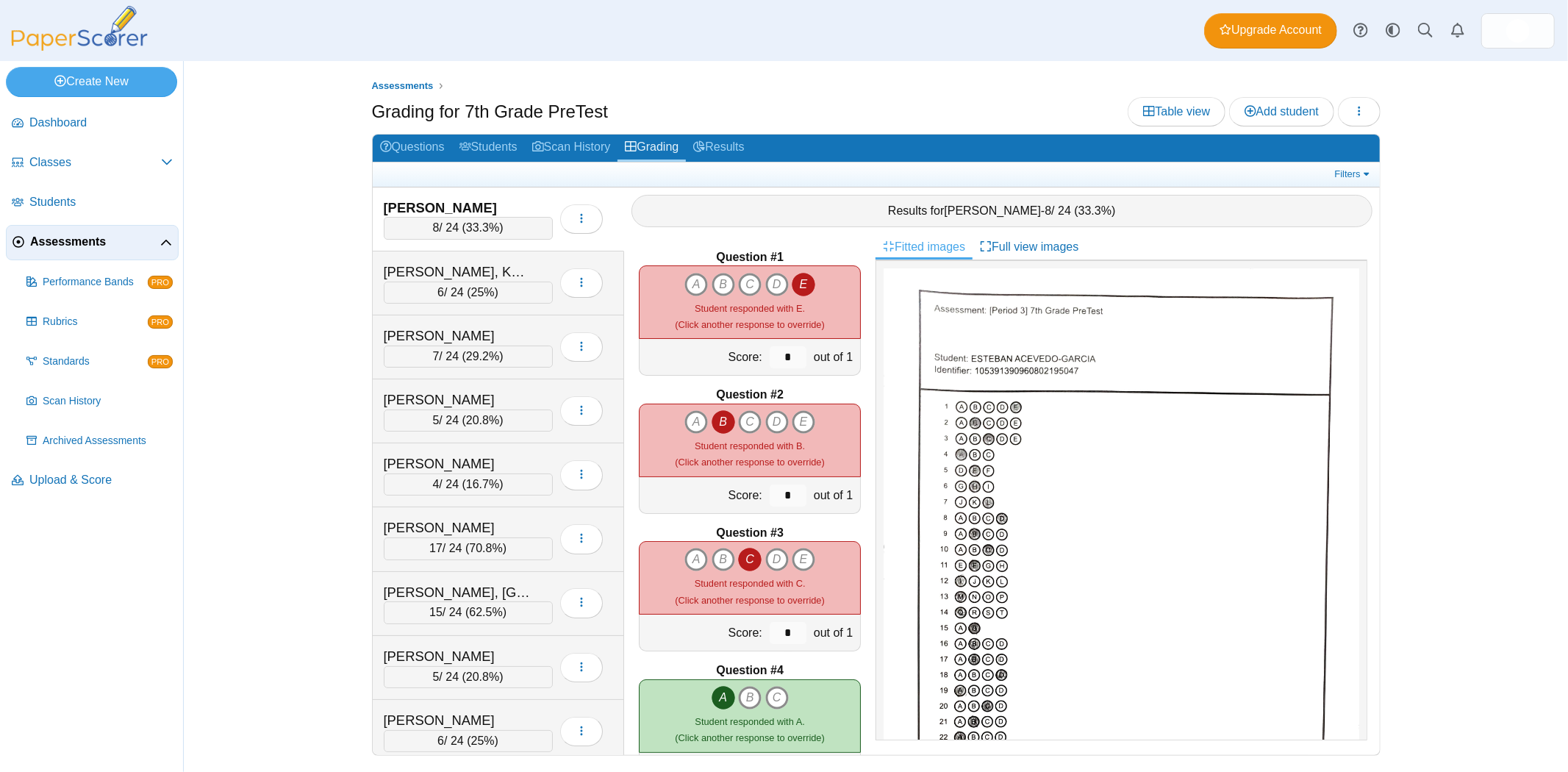
click at [783, 97] on div "Grading for 7th Grade PreTest Table view Add student Loading…" at bounding box center [876, 114] width 1009 height 33
click at [809, 97] on div "Grading for 7th Grade PreTest Table view Add student Loading…" at bounding box center [876, 114] width 1009 height 33
click at [865, 79] on ul "Assessments" at bounding box center [876, 86] width 1009 height 15
click at [305, 187] on div "Assessments Grading for 7th Grade PreTest Table view Add student Loading… 8 6" at bounding box center [876, 416] width 1384 height 711
